Goal: Share content

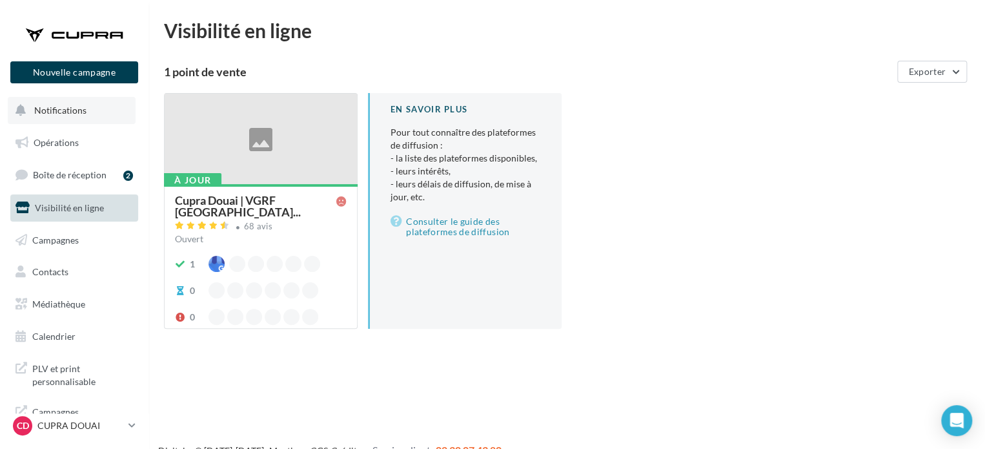
click at [72, 106] on span "Notifications" at bounding box center [60, 110] width 52 height 11
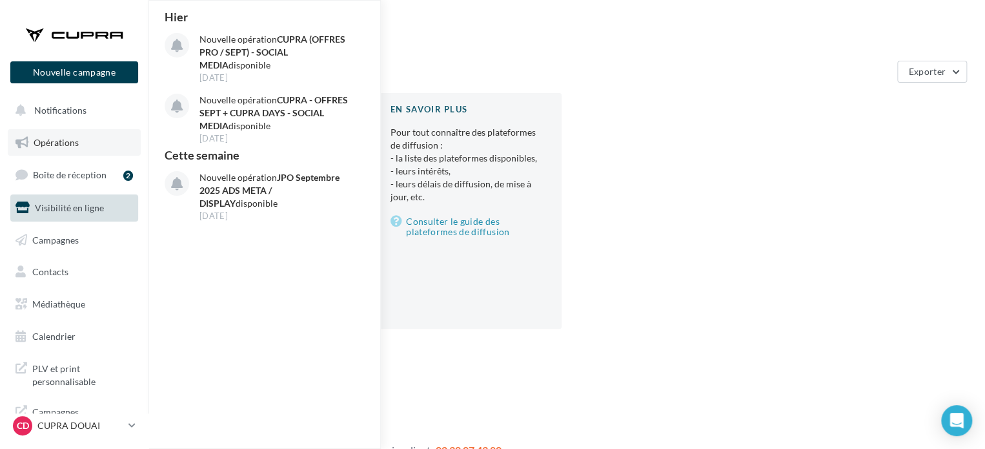
click at [62, 139] on span "Opérations" at bounding box center [56, 142] width 45 height 11
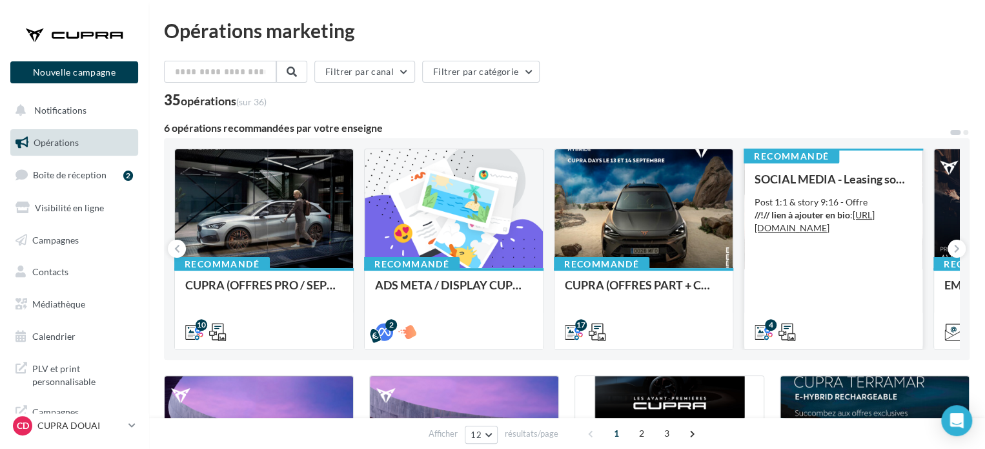
click at [814, 276] on div "SOCIAL MEDIA - Leasing social électrique - CUPRA Born Post 1:1 & story 9:16 - O…" at bounding box center [832, 254] width 157 height 165
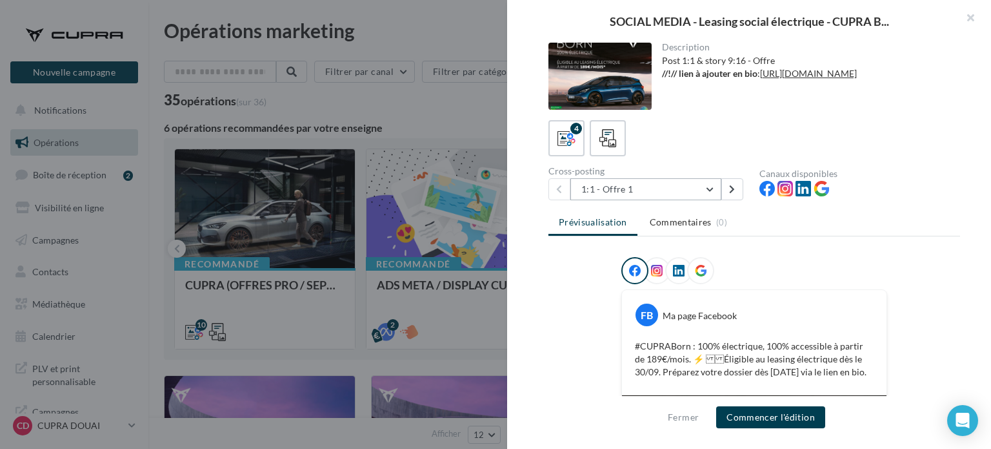
click at [652, 196] on button "1:1 - Offre 1" at bounding box center [646, 189] width 151 height 22
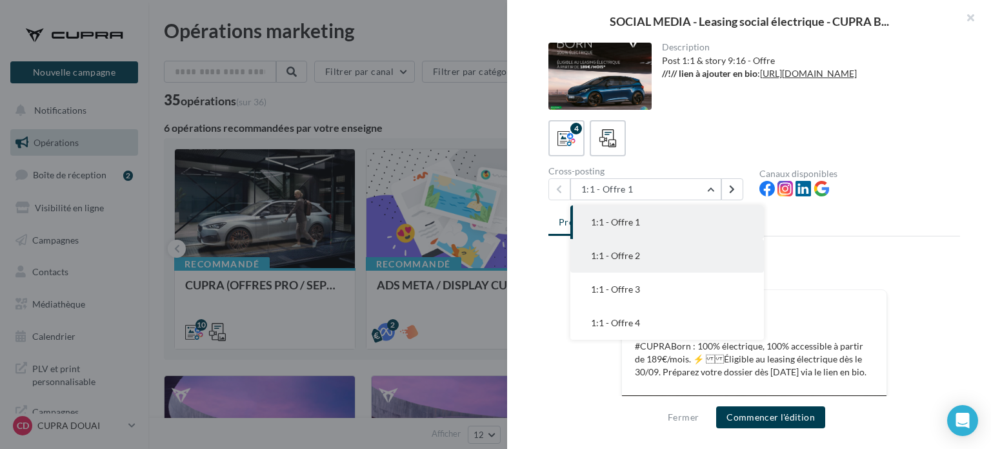
click at [627, 260] on span "1:1 - Offre 2" at bounding box center [615, 255] width 49 height 11
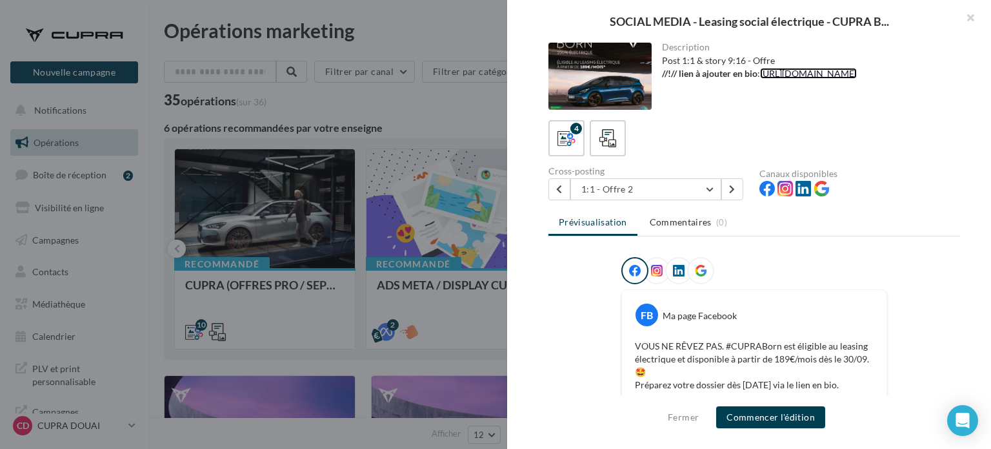
click at [803, 72] on link "[URL][DOMAIN_NAME]" at bounding box center [808, 73] width 97 height 11
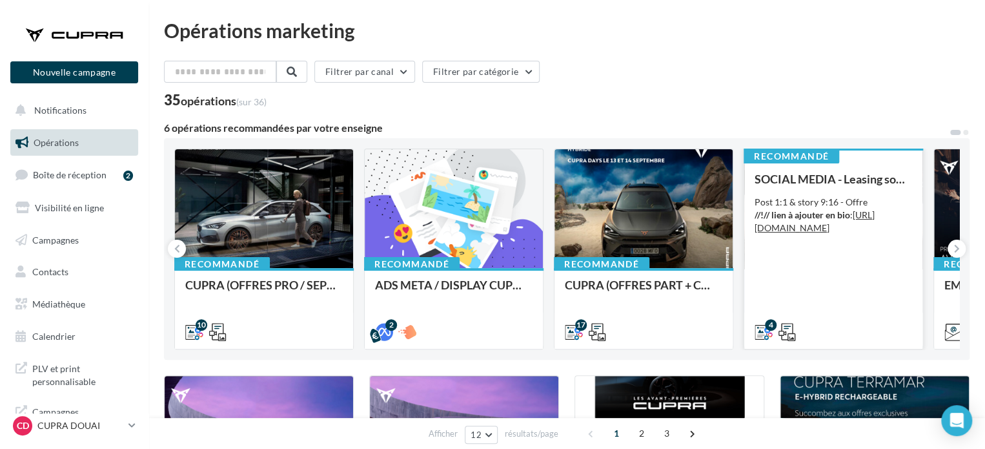
click at [838, 266] on div "SOCIAL MEDIA - Leasing social électrique - CUPRA Born Post 1:1 & story 9:16 - O…" at bounding box center [832, 254] width 157 height 165
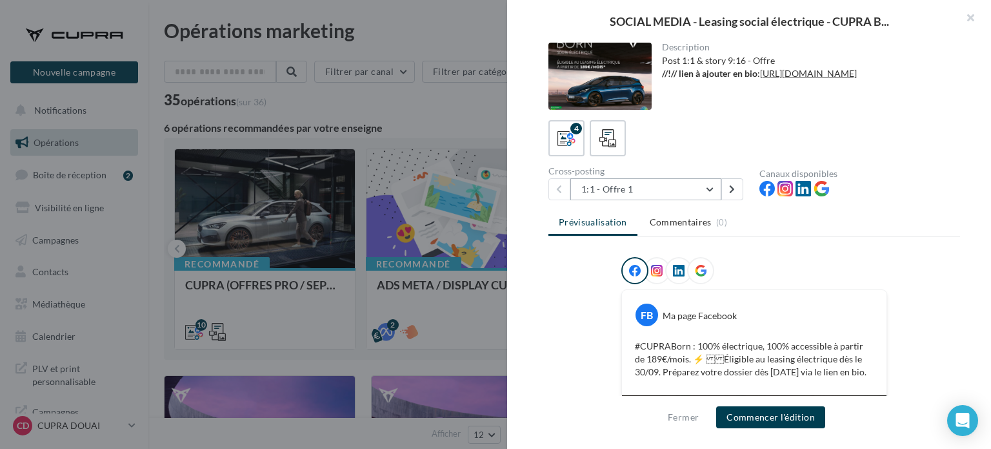
click at [662, 190] on button "1:1 - Offre 1" at bounding box center [646, 189] width 151 height 22
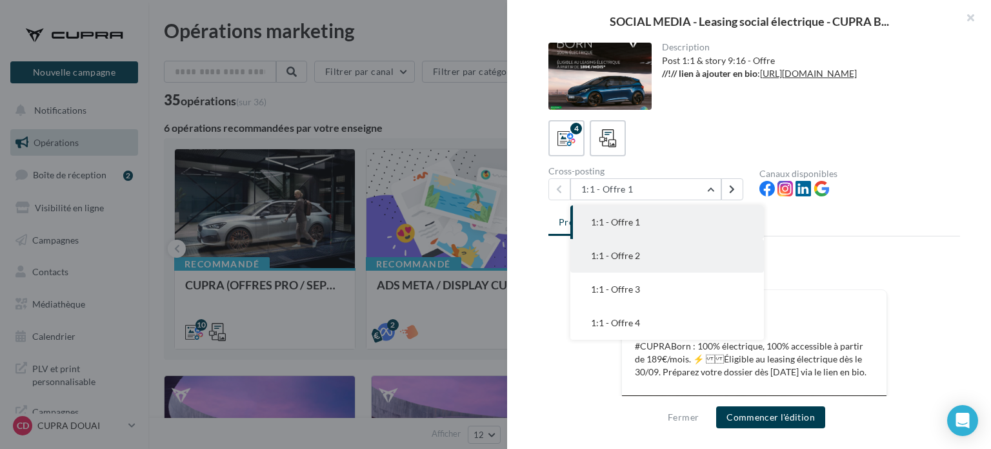
click at [645, 258] on button "1:1 - Offre 2" at bounding box center [668, 256] width 194 height 34
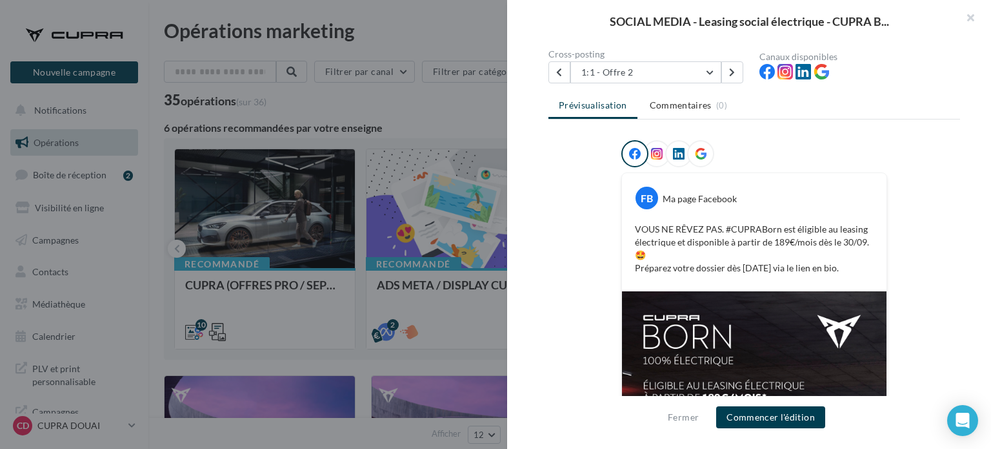
scroll to position [125, 0]
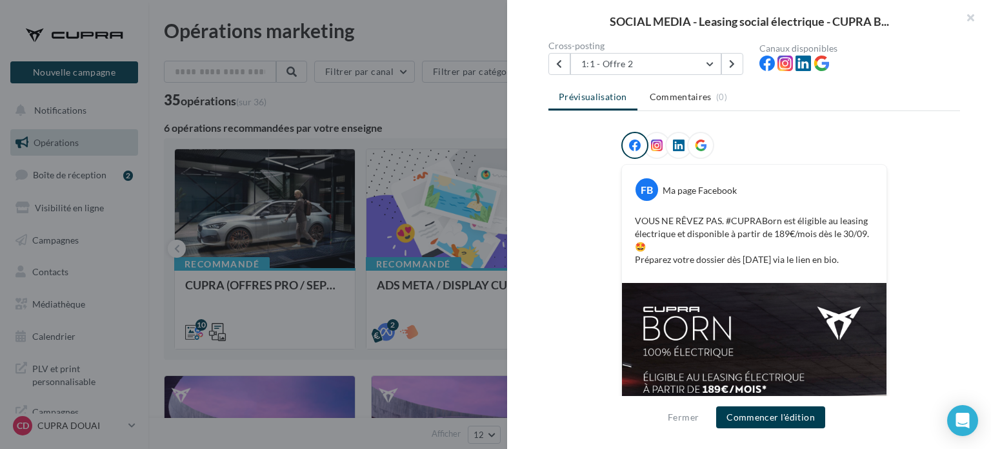
drag, startPoint x: 654, startPoint y: 247, endPoint x: 627, endPoint y: 219, distance: 38.8
click at [627, 219] on div "VOUS NE RÊVEZ PAS. #CUPRABorn est éligible au leasing électrique et disponible …" at bounding box center [754, 240] width 258 height 58
copy p "VOUS NE RÊVEZ PAS. #CUPRABorn est éligible au leasing électrique et disponible …"
drag, startPoint x: 560, startPoint y: 192, endPoint x: 558, endPoint y: 181, distance: 11.1
click at [560, 192] on div "FB Ma page Facebook VOUS NE RÊVEZ PAS. #CUPRABorn est éligible au leasing élect…" at bounding box center [755, 348] width 412 height 433
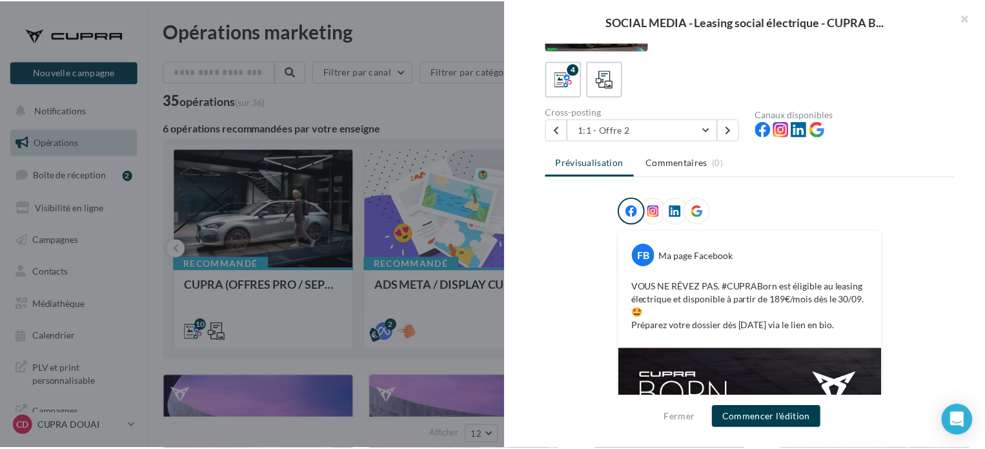
scroll to position [0, 0]
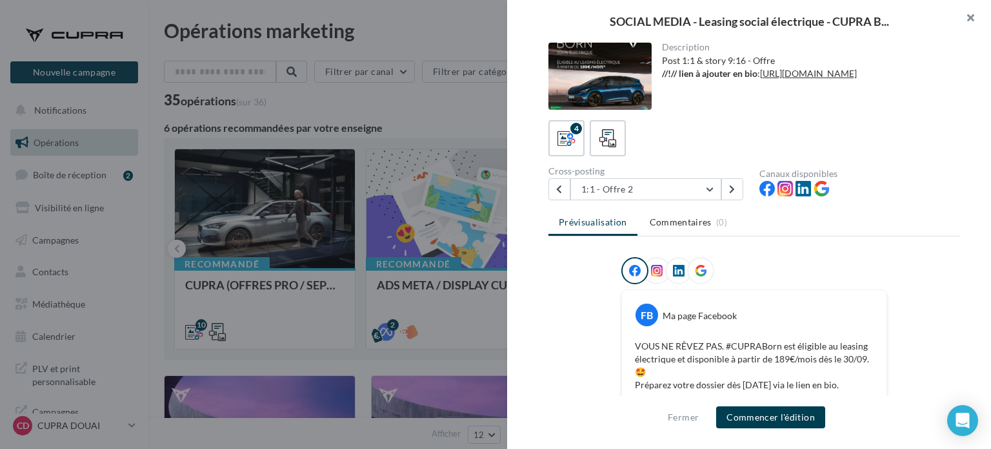
click at [980, 10] on button "button" at bounding box center [966, 19] width 52 height 39
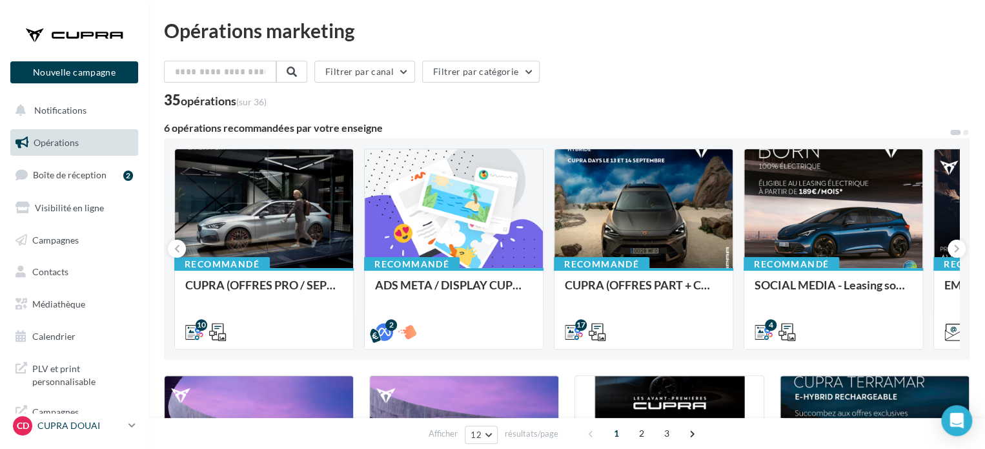
click at [99, 425] on p "CUPRA DOUAI" at bounding box center [80, 425] width 86 height 13
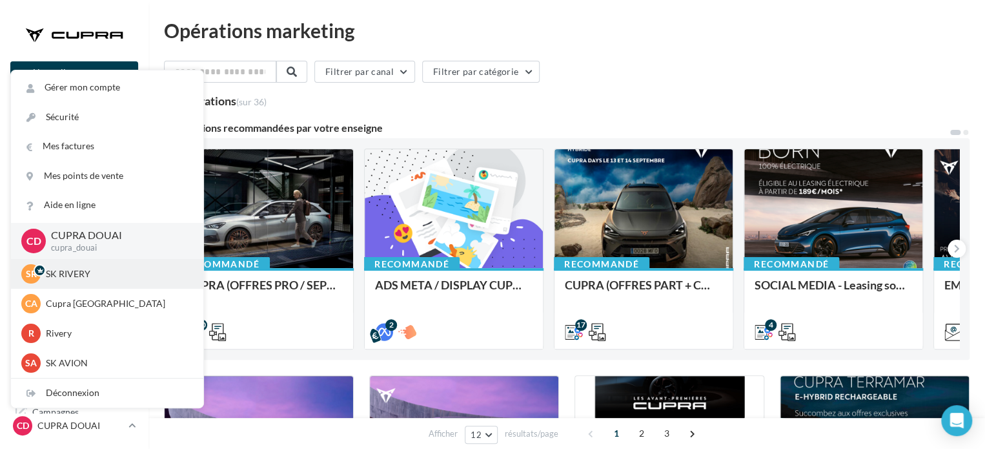
click at [86, 273] on p "SK RIVERY" at bounding box center [117, 273] width 142 height 13
